Goal: Information Seeking & Learning: Learn about a topic

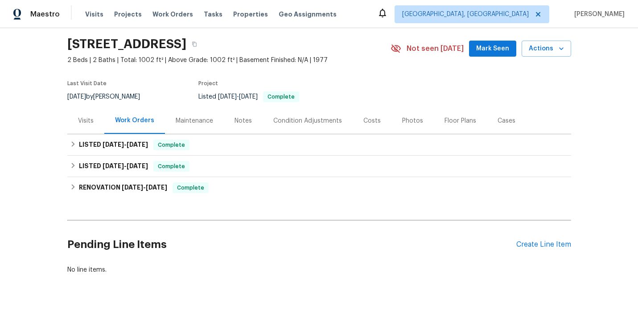
scroll to position [59, 0]
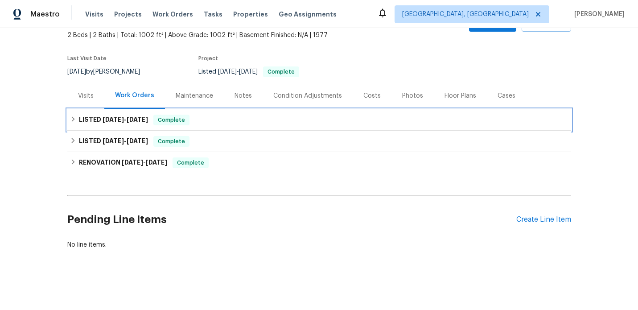
click at [95, 121] on h6 "LISTED 9/26/25 - 10/1/25" at bounding box center [113, 120] width 69 height 11
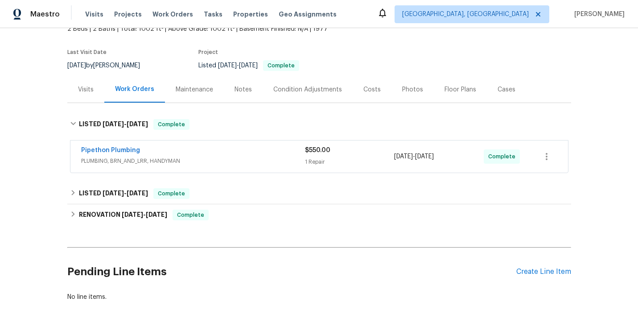
click at [235, 164] on span "PLUMBING, BRN_AND_LRR, HANDYMAN" at bounding box center [193, 161] width 224 height 9
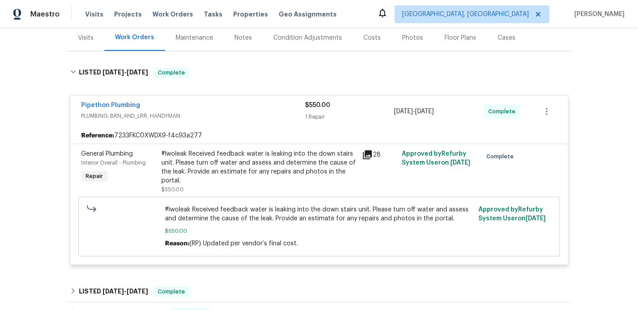
scroll to position [114, 0]
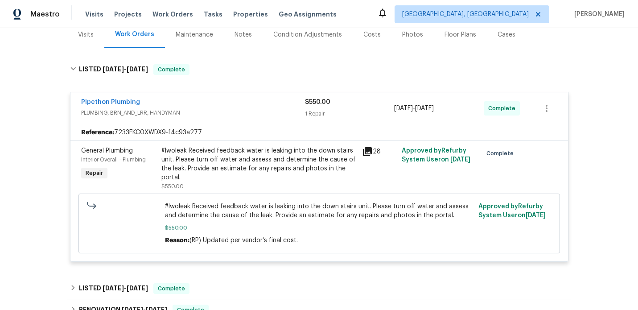
click at [368, 157] on icon at bounding box center [367, 151] width 11 height 11
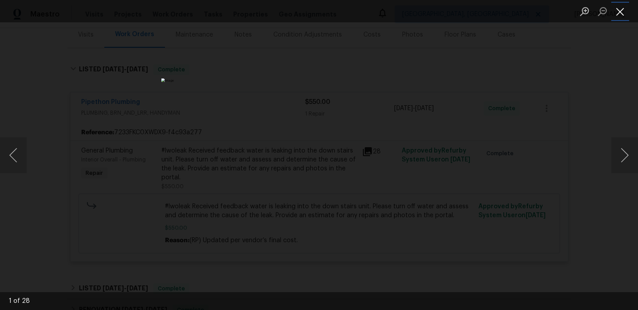
click at [624, 10] on button "Close lightbox" at bounding box center [620, 12] width 18 height 16
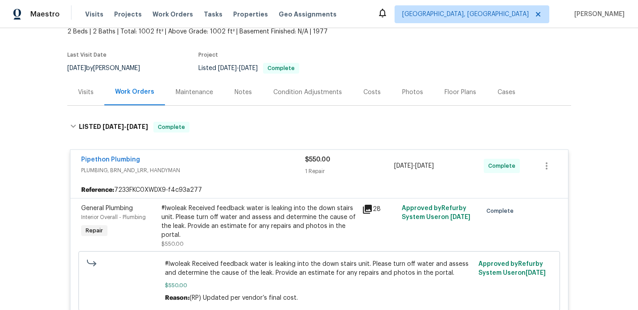
scroll to position [45, 0]
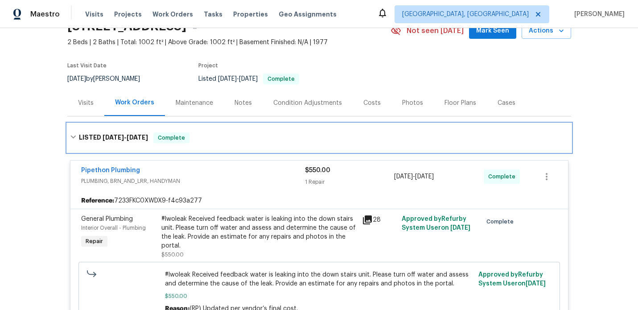
click at [103, 140] on span "[DATE]" at bounding box center [113, 137] width 21 height 6
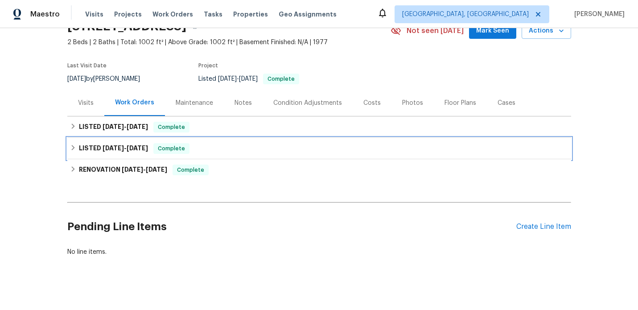
click at [215, 154] on div "LISTED 3/21/25 - 3/22/25 Complete" at bounding box center [319, 148] width 499 height 11
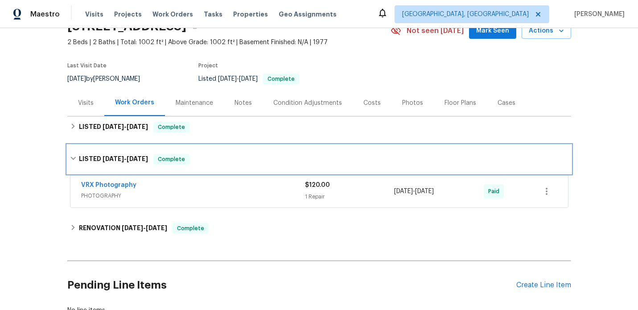
click at [225, 165] on div "LISTED 3/21/25 - 3/22/25 Complete" at bounding box center [319, 159] width 499 height 11
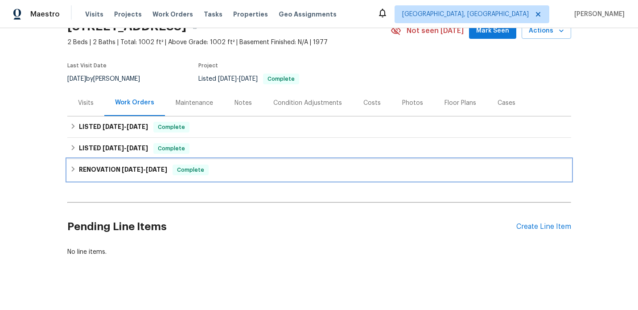
click at [135, 173] on span "[DATE]" at bounding box center [132, 169] width 21 height 6
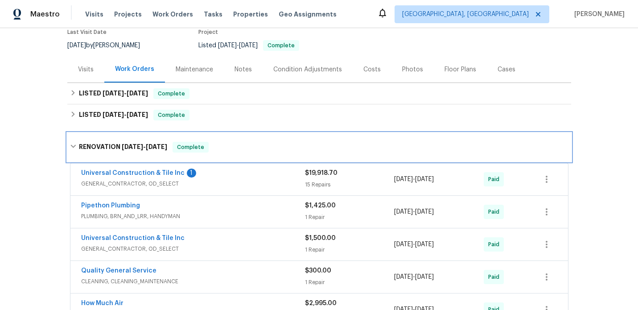
scroll to position [0, 0]
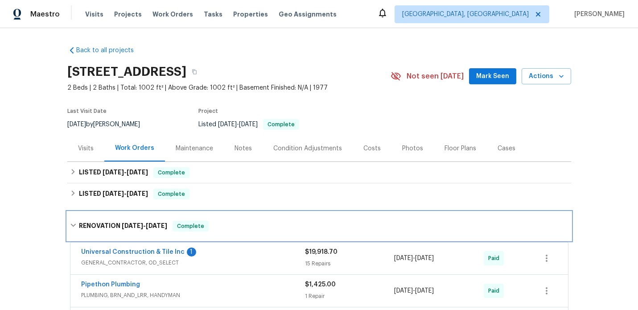
click at [111, 231] on h6 "RENOVATION 12/17/24 - 3/13/25" at bounding box center [123, 226] width 88 height 11
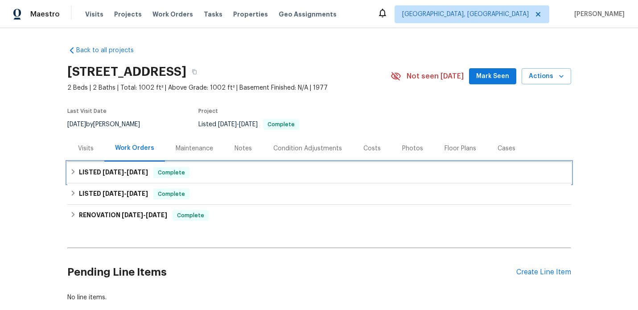
click at [86, 178] on h6 "LISTED [DATE] - [DATE]" at bounding box center [113, 172] width 69 height 11
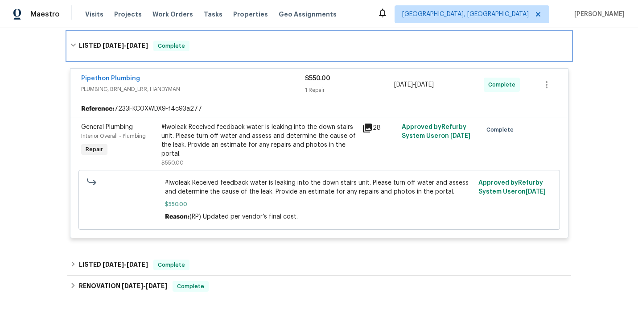
scroll to position [136, 0]
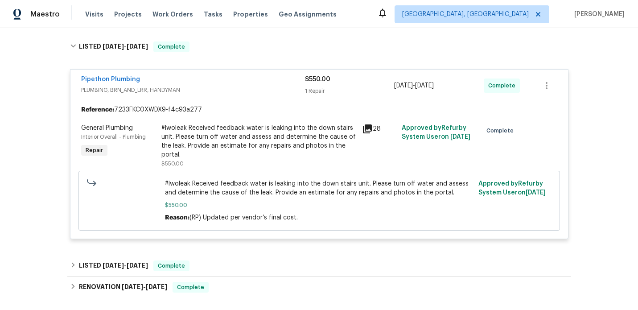
click at [368, 133] on icon at bounding box center [367, 128] width 9 height 9
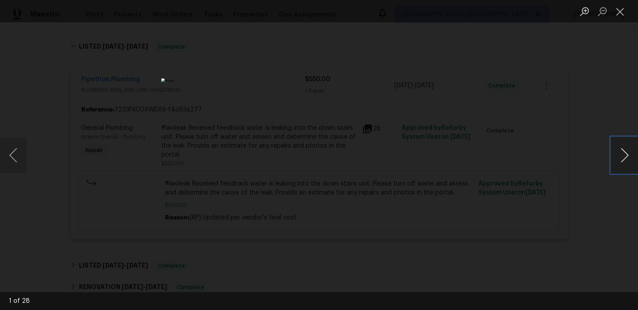
click at [627, 153] on button "Next image" at bounding box center [624, 155] width 27 height 36
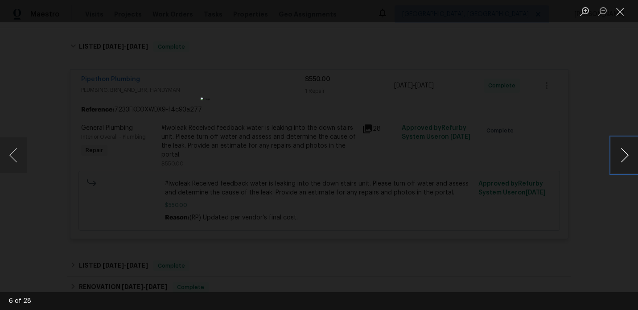
click at [627, 153] on button "Next image" at bounding box center [624, 155] width 27 height 36
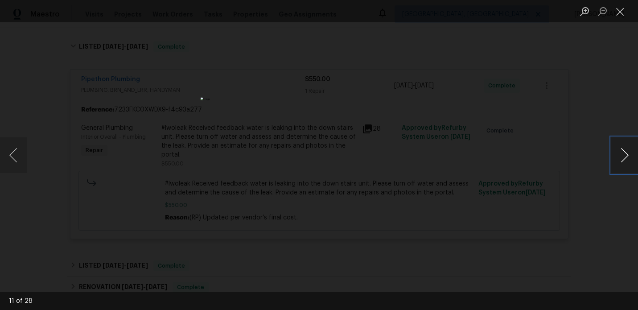
click at [627, 153] on button "Next image" at bounding box center [624, 155] width 27 height 36
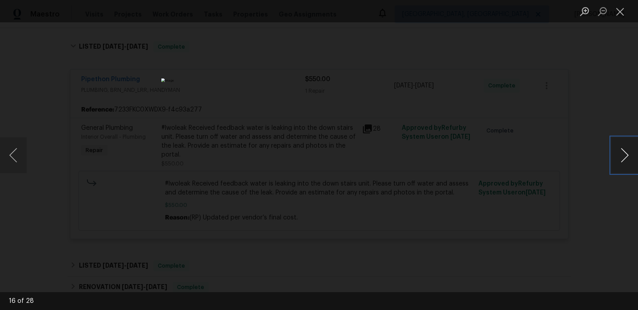
click at [627, 153] on button "Next image" at bounding box center [624, 155] width 27 height 36
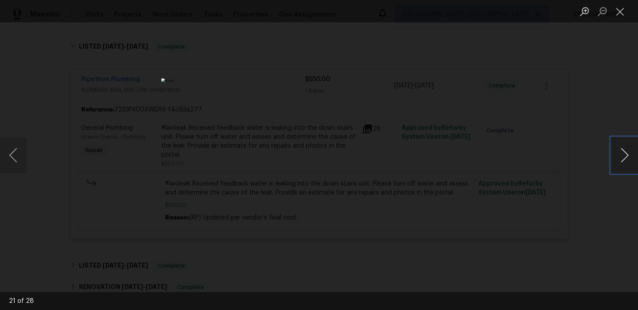
click at [627, 153] on button "Next image" at bounding box center [624, 155] width 27 height 36
click at [622, 17] on button "Close lightbox" at bounding box center [620, 12] width 18 height 16
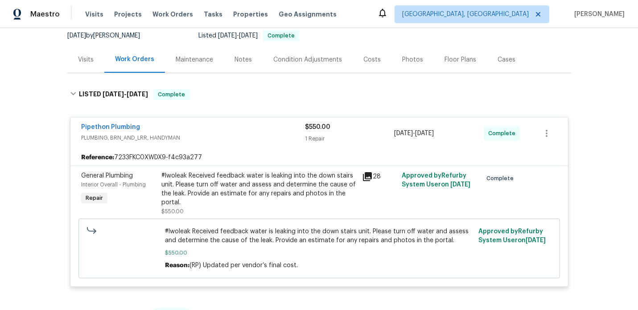
scroll to position [77, 0]
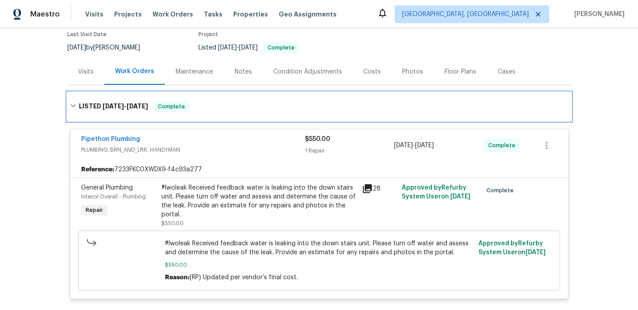
click at [118, 109] on span "[DATE]" at bounding box center [113, 106] width 21 height 6
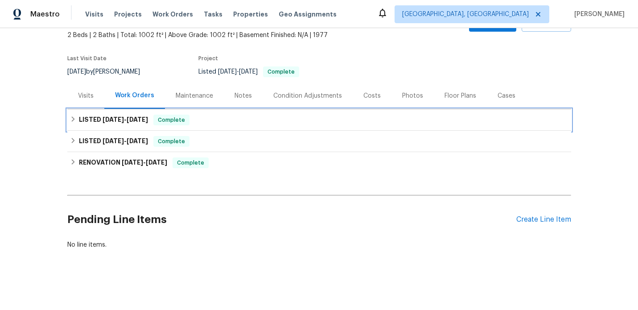
scroll to position [59, 0]
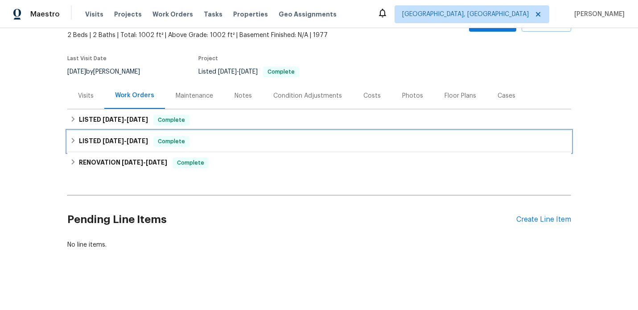
click at [109, 138] on span "[DATE]" at bounding box center [113, 141] width 21 height 6
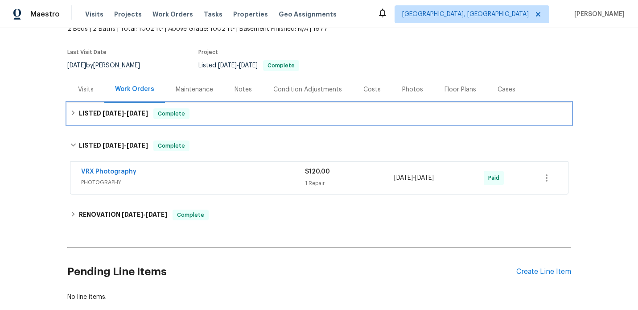
click at [124, 116] on span "[DATE]" at bounding box center [113, 113] width 21 height 6
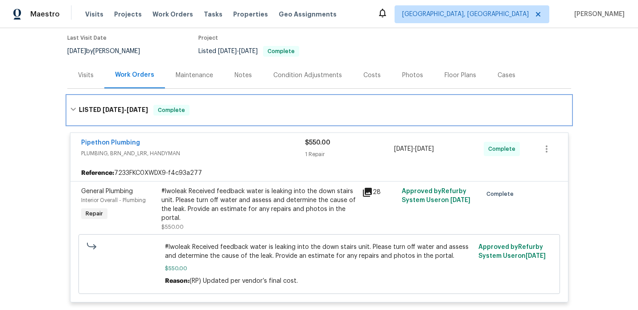
scroll to position [90, 0]
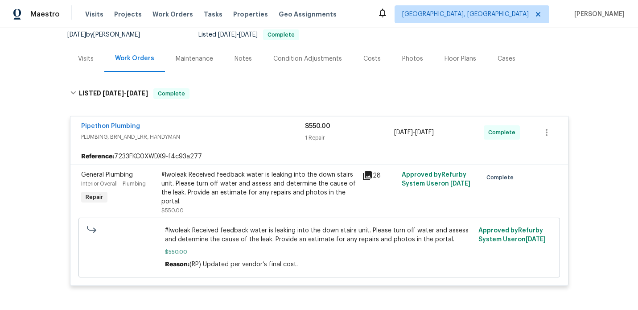
click at [90, 63] on div "Visits" at bounding box center [86, 58] width 16 height 9
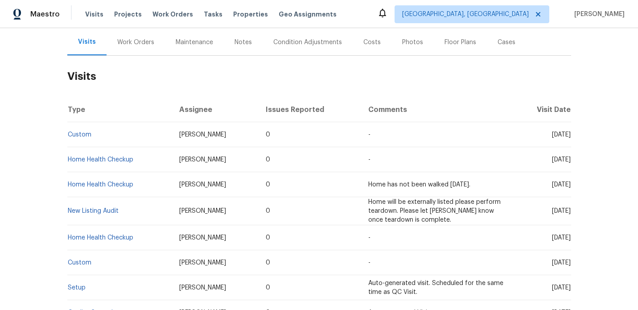
scroll to position [106, 0]
click at [77, 138] on link "Custom" at bounding box center [80, 135] width 24 height 6
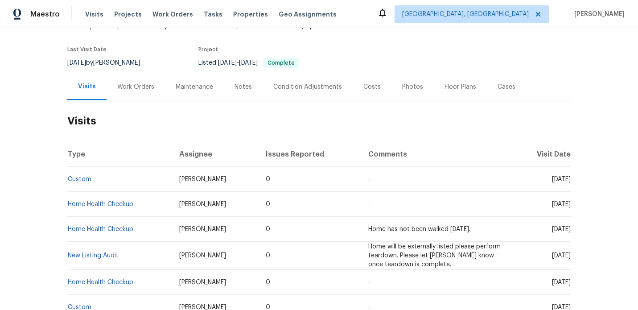
scroll to position [63, 0]
click at [135, 89] on div "Work Orders" at bounding box center [135, 85] width 37 height 9
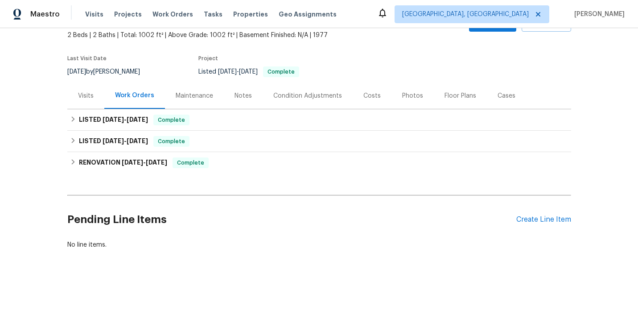
scroll to position [59, 0]
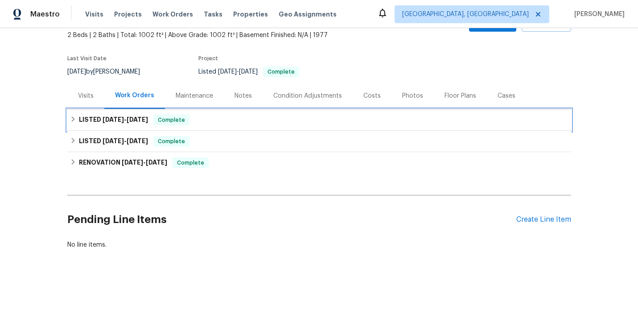
click at [213, 119] on div "LISTED [DATE] - [DATE] Complete" at bounding box center [319, 120] width 499 height 11
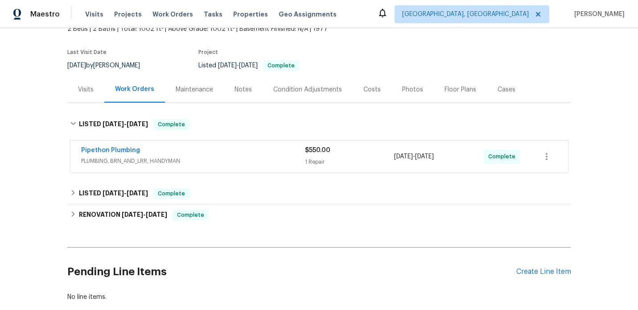
click at [261, 165] on span "PLUMBING, BRN_AND_LRR, HANDYMAN" at bounding box center [193, 161] width 224 height 9
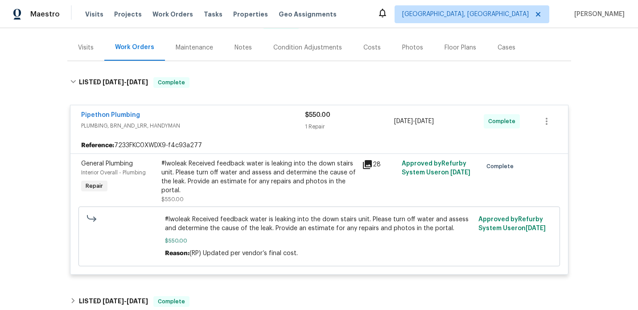
scroll to position [100, 0]
click at [369, 169] on icon at bounding box center [367, 165] width 9 height 9
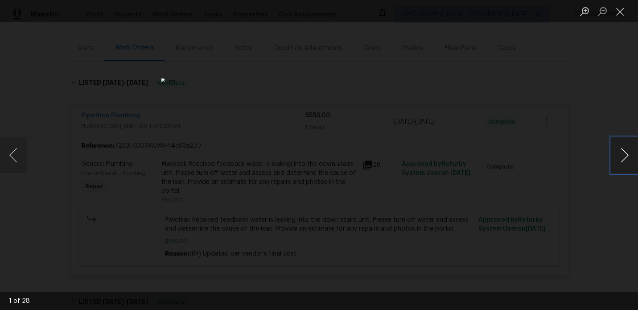
click at [630, 158] on button "Next image" at bounding box center [624, 155] width 27 height 36
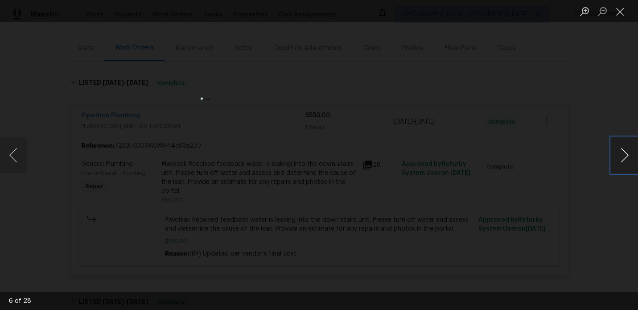
click at [630, 158] on button "Next image" at bounding box center [624, 155] width 27 height 36
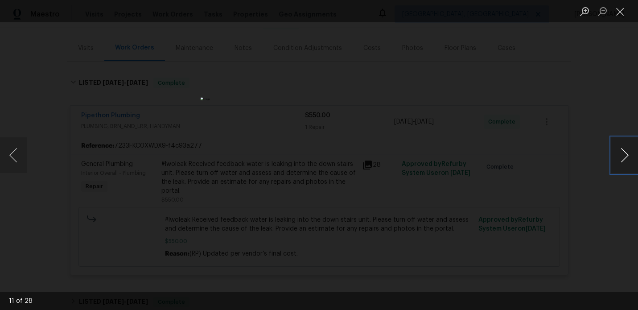
click at [630, 158] on button "Next image" at bounding box center [624, 155] width 27 height 36
click at [619, 11] on button "Close lightbox" at bounding box center [620, 12] width 18 height 16
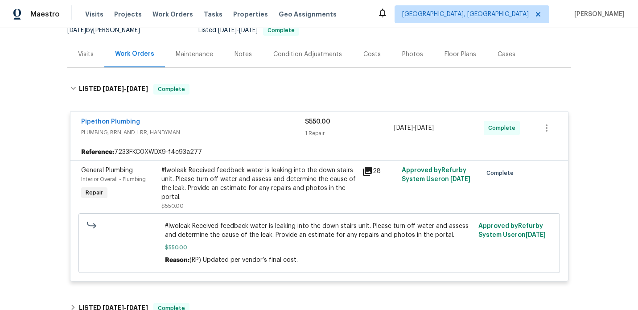
scroll to position [92, 0]
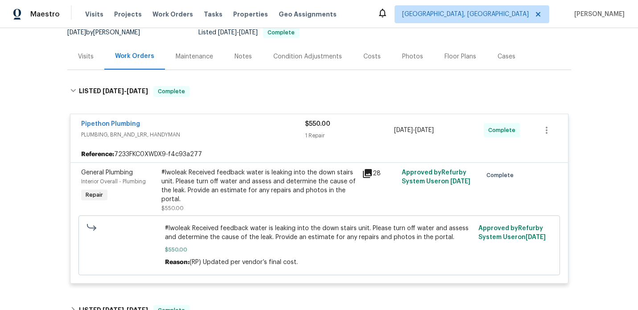
click at [369, 179] on icon at bounding box center [367, 173] width 11 height 11
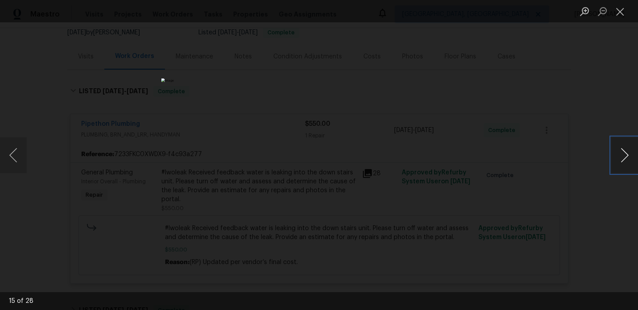
click at [629, 160] on button "Next image" at bounding box center [624, 155] width 27 height 36
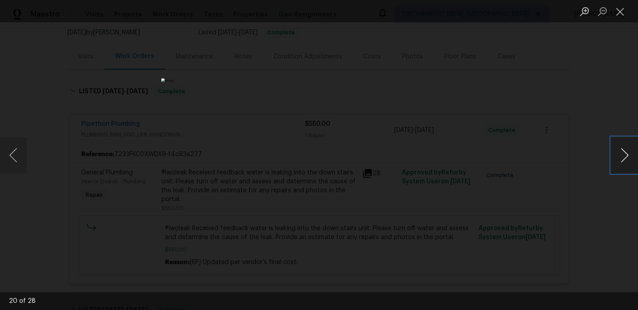
click at [629, 160] on button "Next image" at bounding box center [624, 155] width 27 height 36
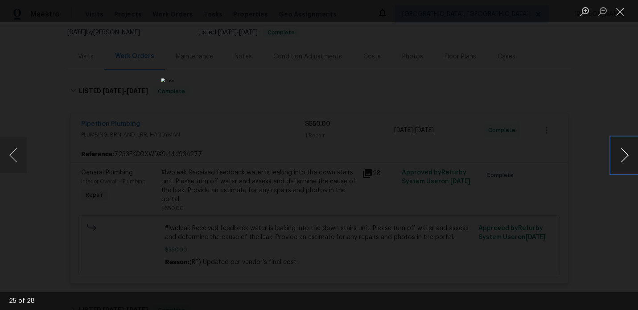
click at [629, 160] on button "Next image" at bounding box center [624, 155] width 27 height 36
click at [616, 148] on button "Next image" at bounding box center [624, 155] width 27 height 36
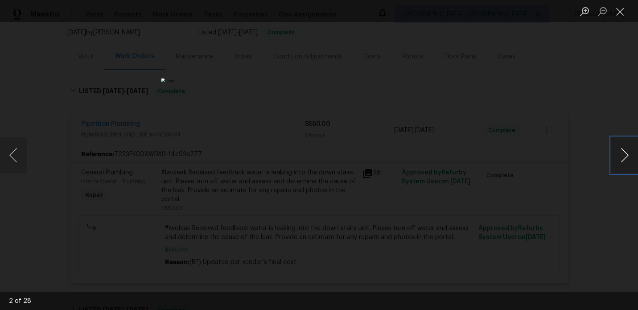
click at [616, 148] on button "Next image" at bounding box center [624, 155] width 27 height 36
click at [628, 151] on button "Next image" at bounding box center [624, 155] width 27 height 36
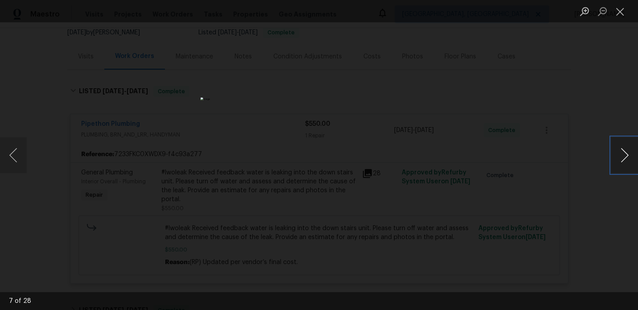
click at [628, 151] on button "Next image" at bounding box center [624, 155] width 27 height 36
click at [627, 154] on button "Next image" at bounding box center [624, 155] width 27 height 36
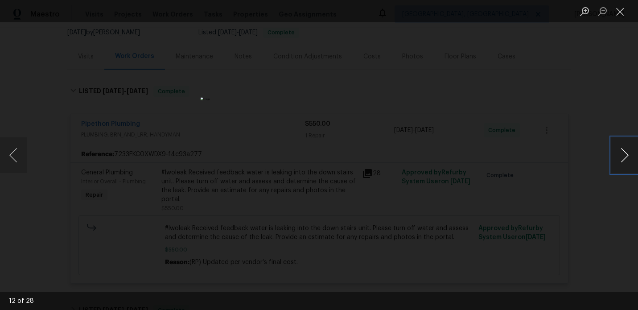
click at [627, 154] on button "Next image" at bounding box center [624, 155] width 27 height 36
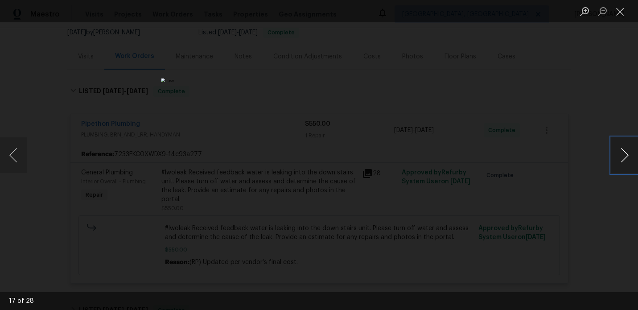
click at [627, 154] on button "Next image" at bounding box center [624, 155] width 27 height 36
click at [620, 8] on button "Close lightbox" at bounding box center [620, 12] width 18 height 16
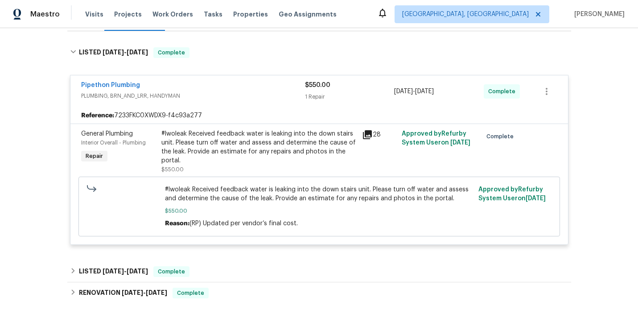
scroll to position [138, 0]
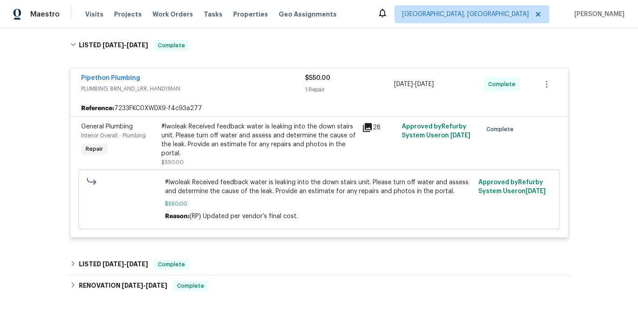
click at [374, 133] on div "28" at bounding box center [379, 127] width 35 height 11
click at [368, 133] on icon at bounding box center [367, 127] width 11 height 11
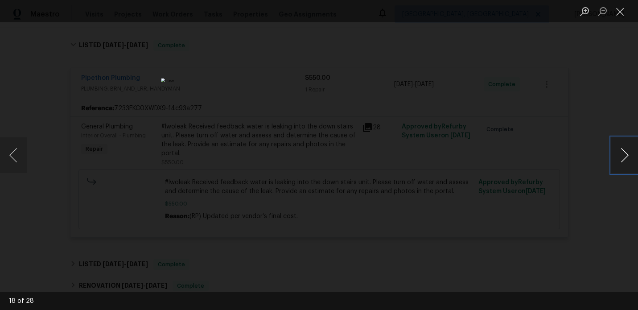
click at [621, 157] on button "Next image" at bounding box center [624, 155] width 27 height 36
click at [618, 15] on button "Close lightbox" at bounding box center [620, 12] width 18 height 16
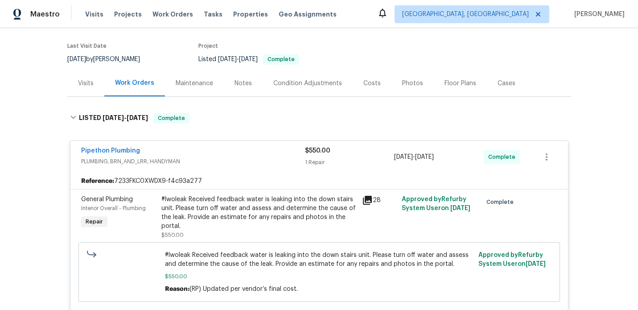
scroll to position [62, 0]
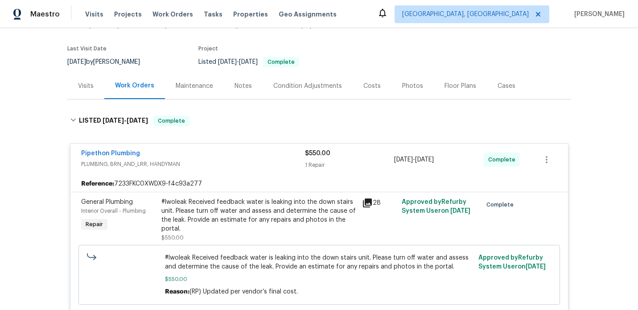
click at [241, 89] on div "Notes" at bounding box center [243, 86] width 17 height 9
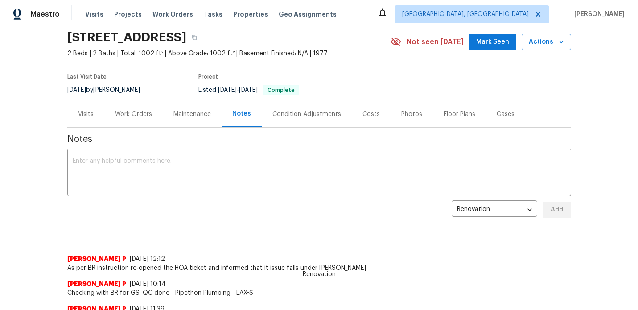
scroll to position [46, 0]
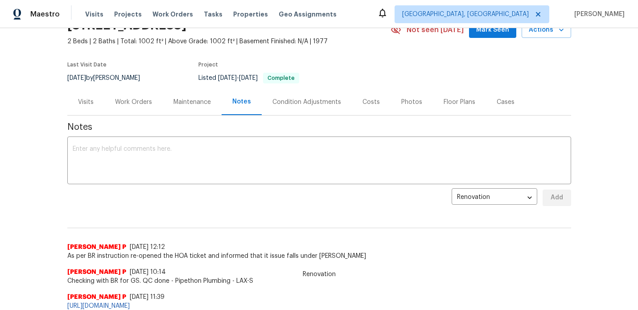
click at [144, 107] on div "Work Orders" at bounding box center [133, 102] width 37 height 9
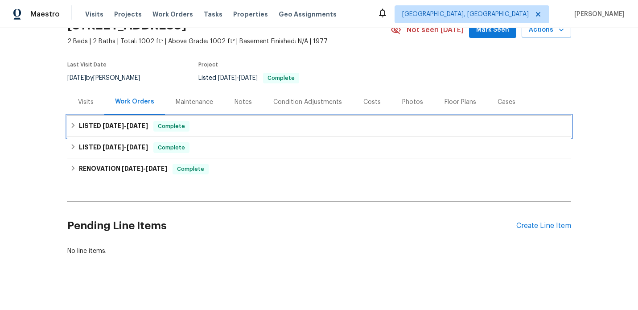
click at [225, 132] on div "LISTED [DATE] - [DATE] Complete" at bounding box center [319, 126] width 499 height 11
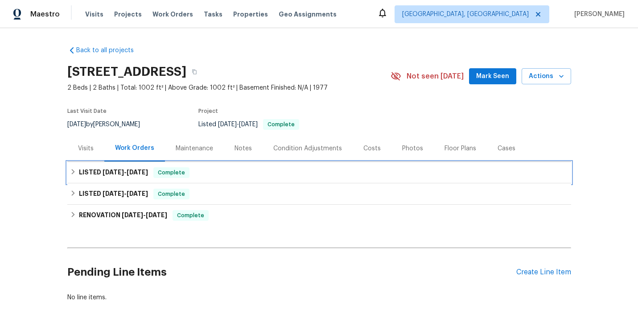
click at [204, 178] on div "LISTED [DATE] - [DATE] Complete" at bounding box center [319, 172] width 499 height 11
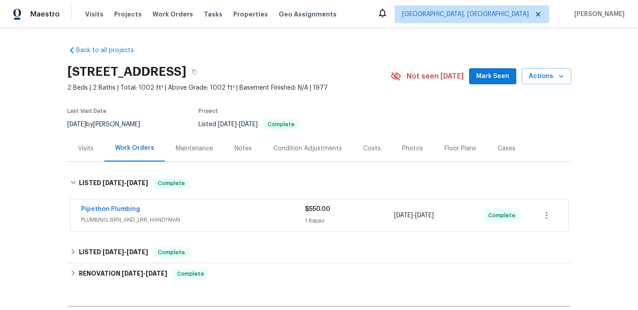
click at [204, 209] on div "Pipethon Plumbing PLUMBING, BRN_AND_LRR, HANDYMAN $550.00 1 Repair 9/26/2025 - …" at bounding box center [319, 215] width 498 height 32
click at [128, 212] on link "Pipethon Plumbing" at bounding box center [110, 209] width 59 height 6
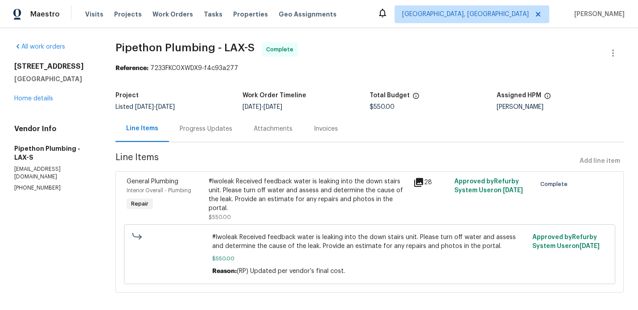
scroll to position [8, 0]
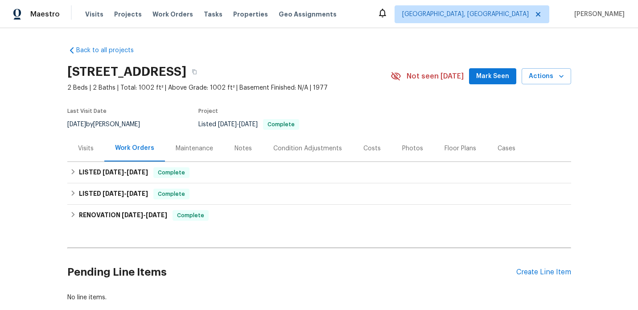
click at [87, 152] on div "Visits" at bounding box center [86, 148] width 16 height 9
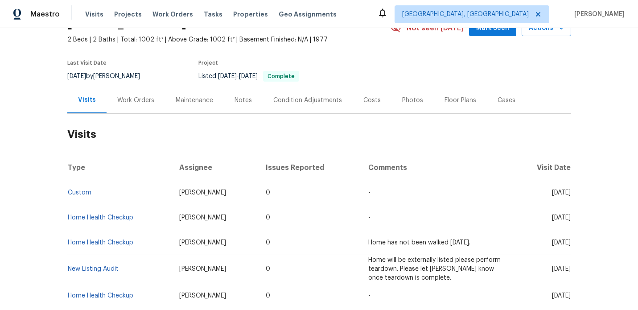
scroll to position [64, 0]
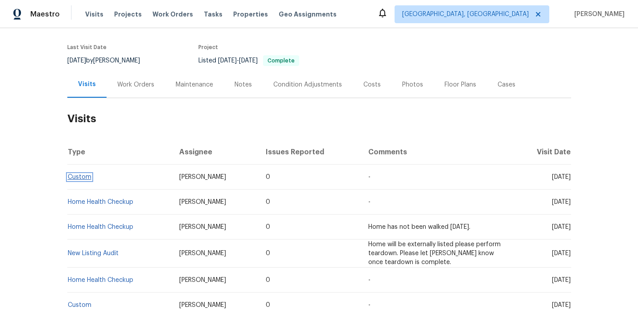
click at [79, 180] on link "Custom" at bounding box center [80, 177] width 24 height 6
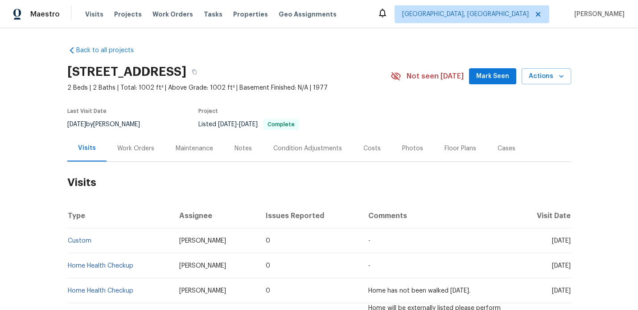
click at [137, 153] on div "Work Orders" at bounding box center [135, 148] width 37 height 9
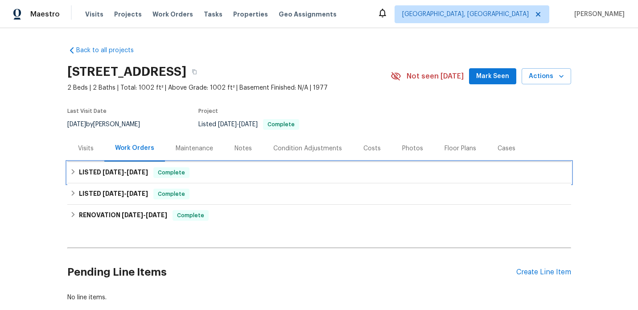
click at [215, 183] on div "LISTED [DATE] - [DATE] Complete" at bounding box center [319, 172] width 504 height 21
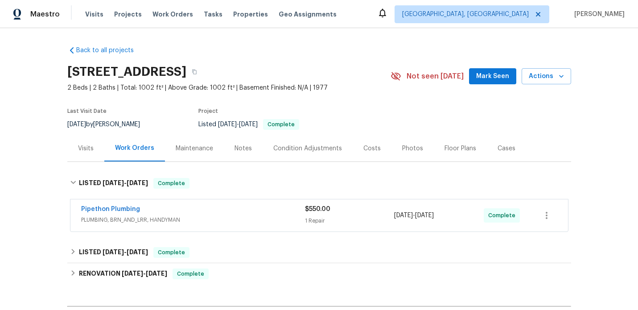
click at [218, 226] on div "Pipethon Plumbing PLUMBING, BRN_AND_LRR, HANDYMAN" at bounding box center [193, 215] width 224 height 21
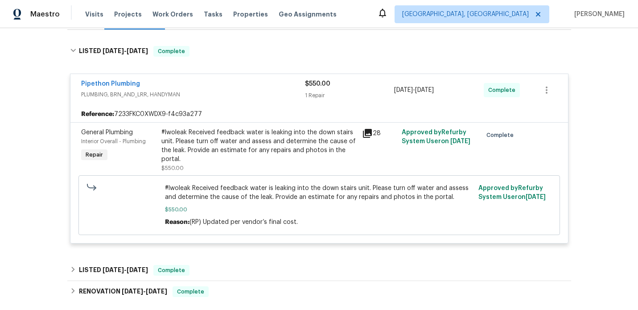
scroll to position [129, 0]
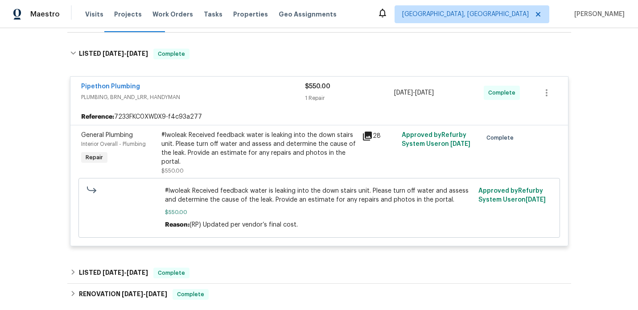
click at [367, 140] on icon at bounding box center [367, 136] width 9 height 9
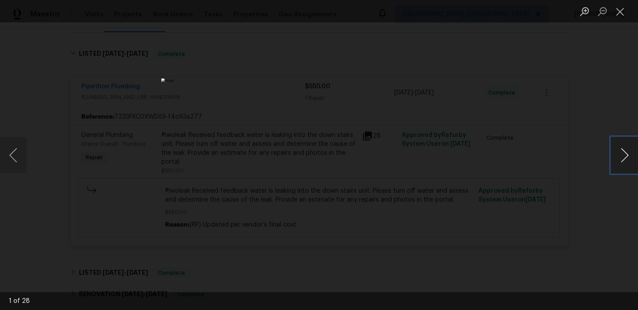
click at [626, 158] on button "Next image" at bounding box center [624, 155] width 27 height 36
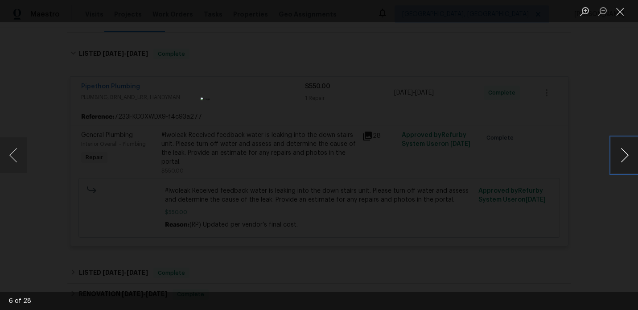
click at [626, 158] on button "Next image" at bounding box center [624, 155] width 27 height 36
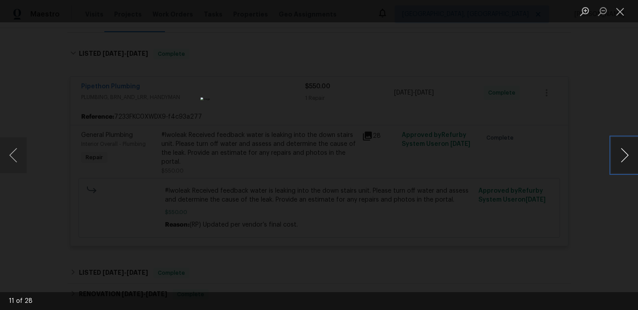
click at [626, 158] on button "Next image" at bounding box center [624, 155] width 27 height 36
click at [622, 15] on button "Close lightbox" at bounding box center [620, 12] width 18 height 16
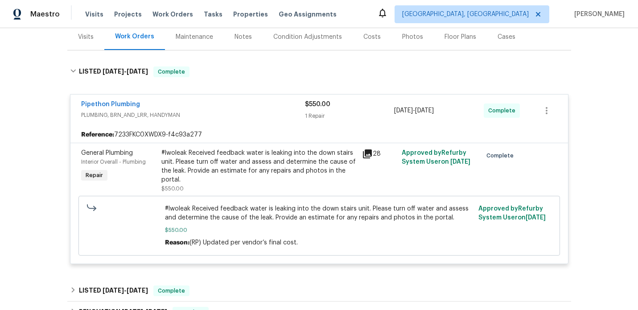
scroll to position [115, 0]
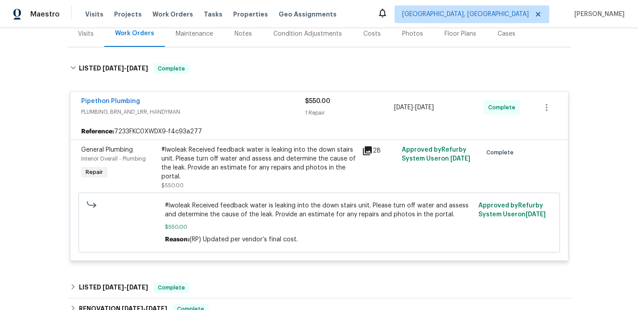
click at [369, 156] on icon at bounding box center [367, 150] width 11 height 11
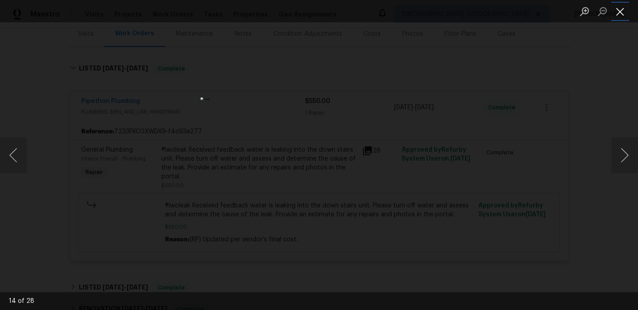
click at [618, 16] on button "Close lightbox" at bounding box center [620, 12] width 18 height 16
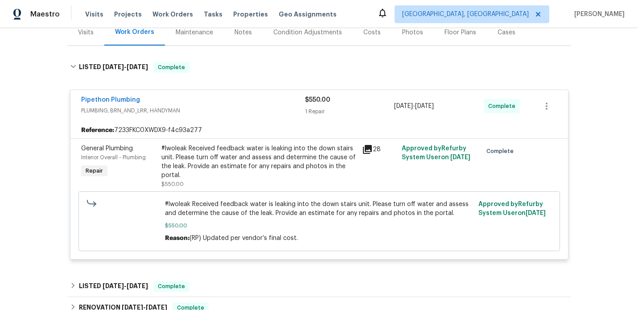
scroll to position [93, 0]
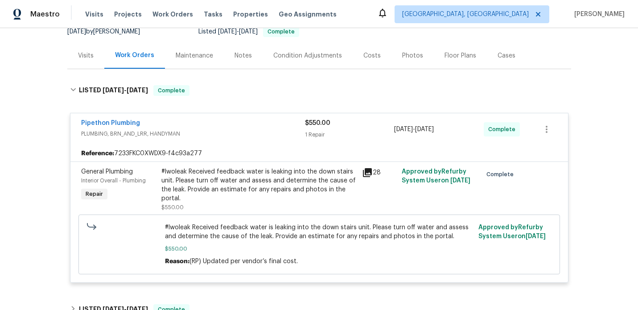
click at [241, 60] on div "Notes" at bounding box center [243, 55] width 17 height 9
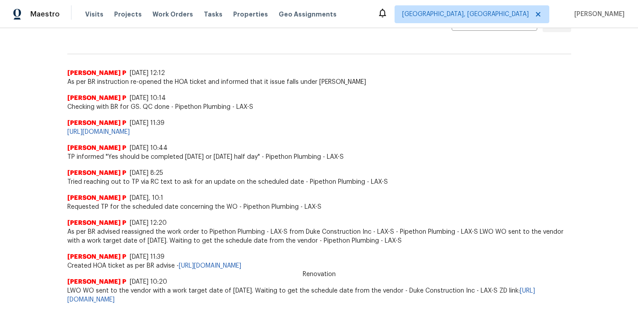
scroll to position [211, 0]
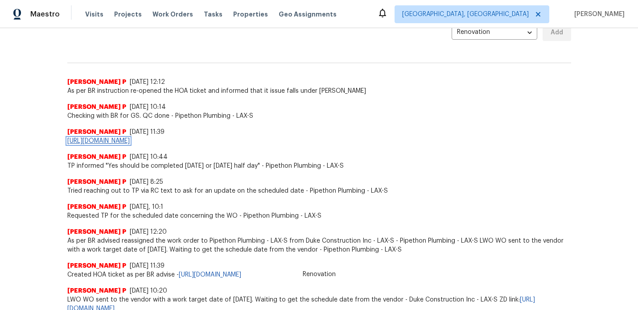
click at [130, 144] on link "[URL][DOMAIN_NAME]" at bounding box center [98, 141] width 62 height 6
click at [298, 145] on div "[PERSON_NAME] P [DATE] 11:39 [URL][DOMAIN_NAME]" at bounding box center [319, 137] width 504 height 18
copy div "[URL][DOMAIN_NAME]"
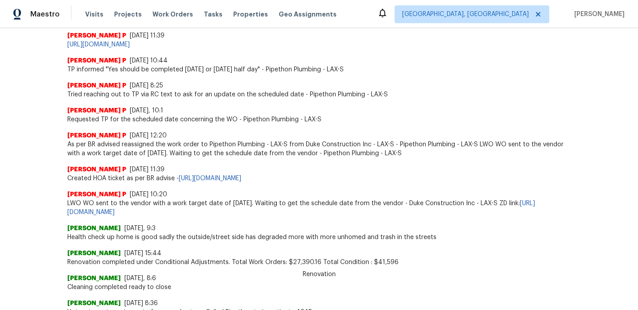
scroll to position [309, 0]
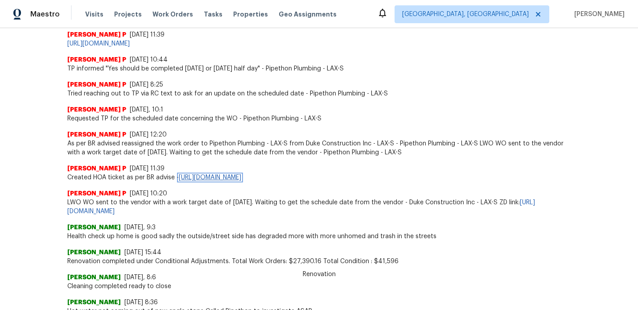
click at [241, 181] on link "[URL][DOMAIN_NAME]" at bounding box center [210, 177] width 62 height 6
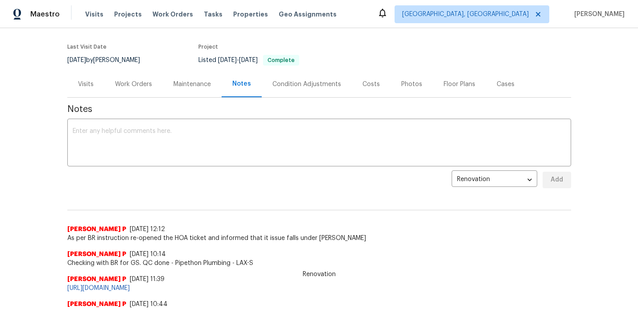
scroll to position [0, 0]
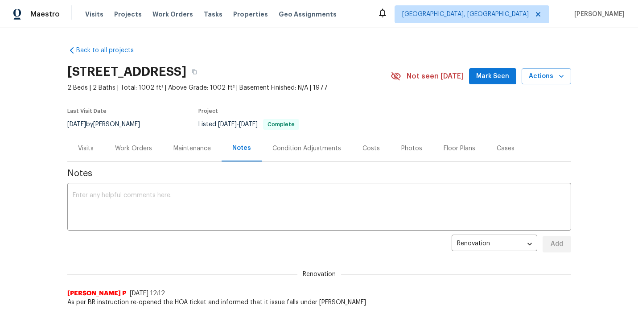
click at [138, 153] on div "Work Orders" at bounding box center [133, 148] width 37 height 9
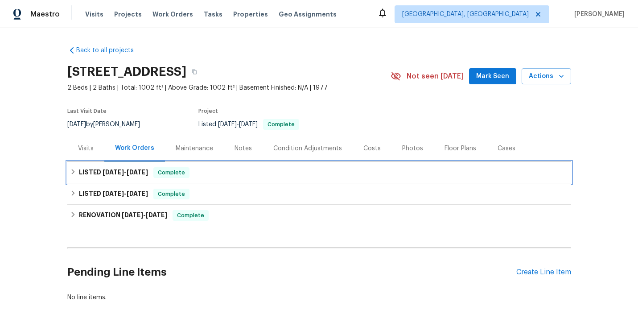
click at [96, 178] on h6 "LISTED [DATE] - [DATE]" at bounding box center [113, 172] width 69 height 11
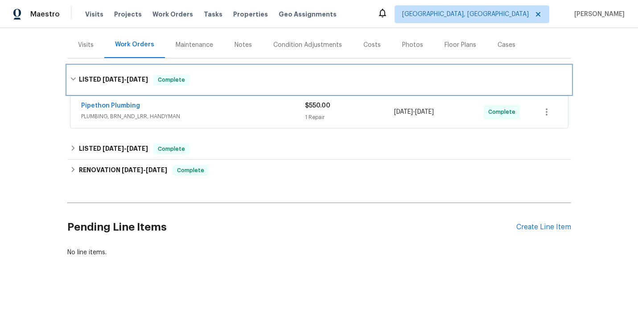
scroll to position [117, 0]
